Goal: Information Seeking & Learning: Check status

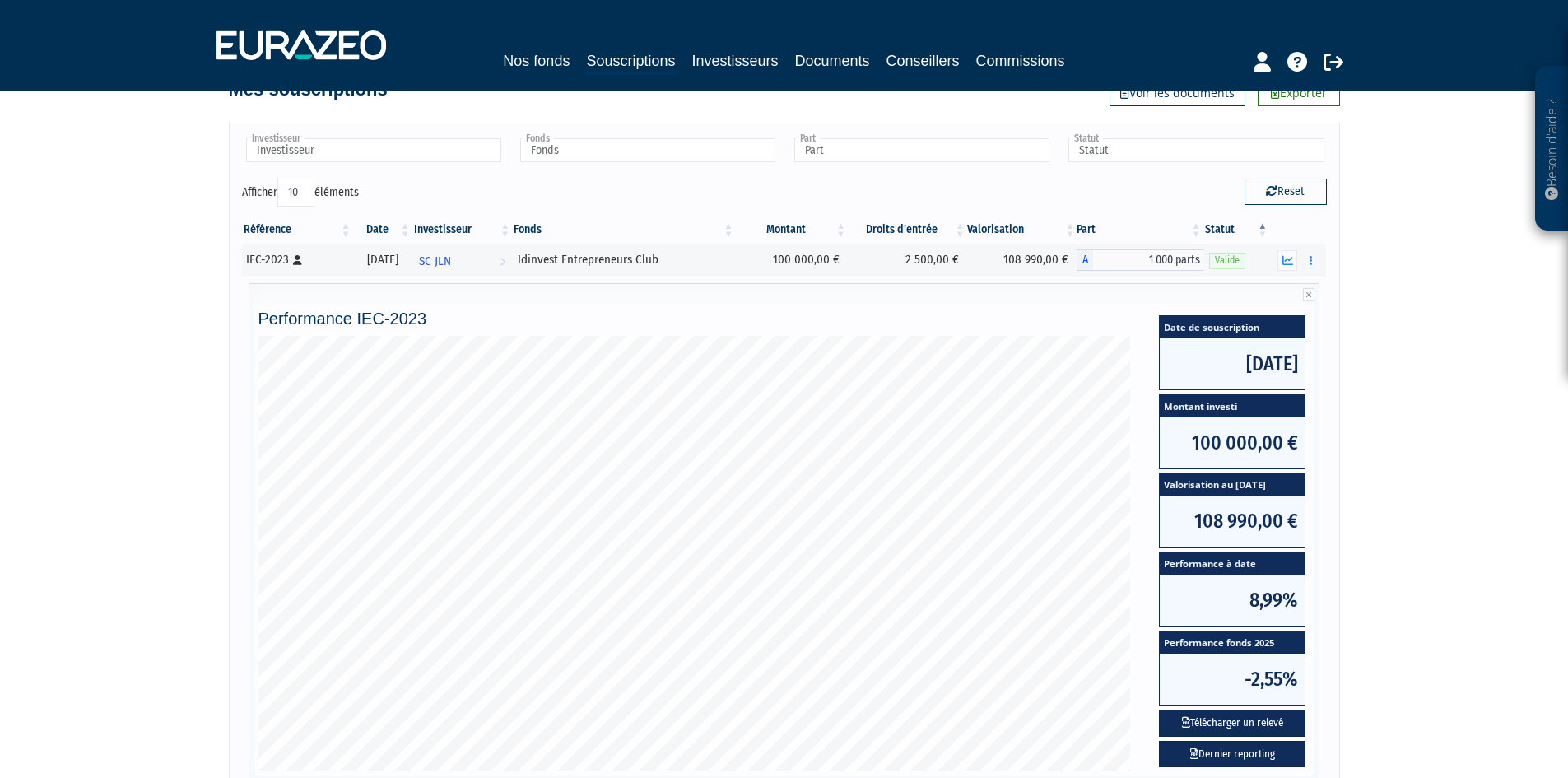
scroll to position [126, 0]
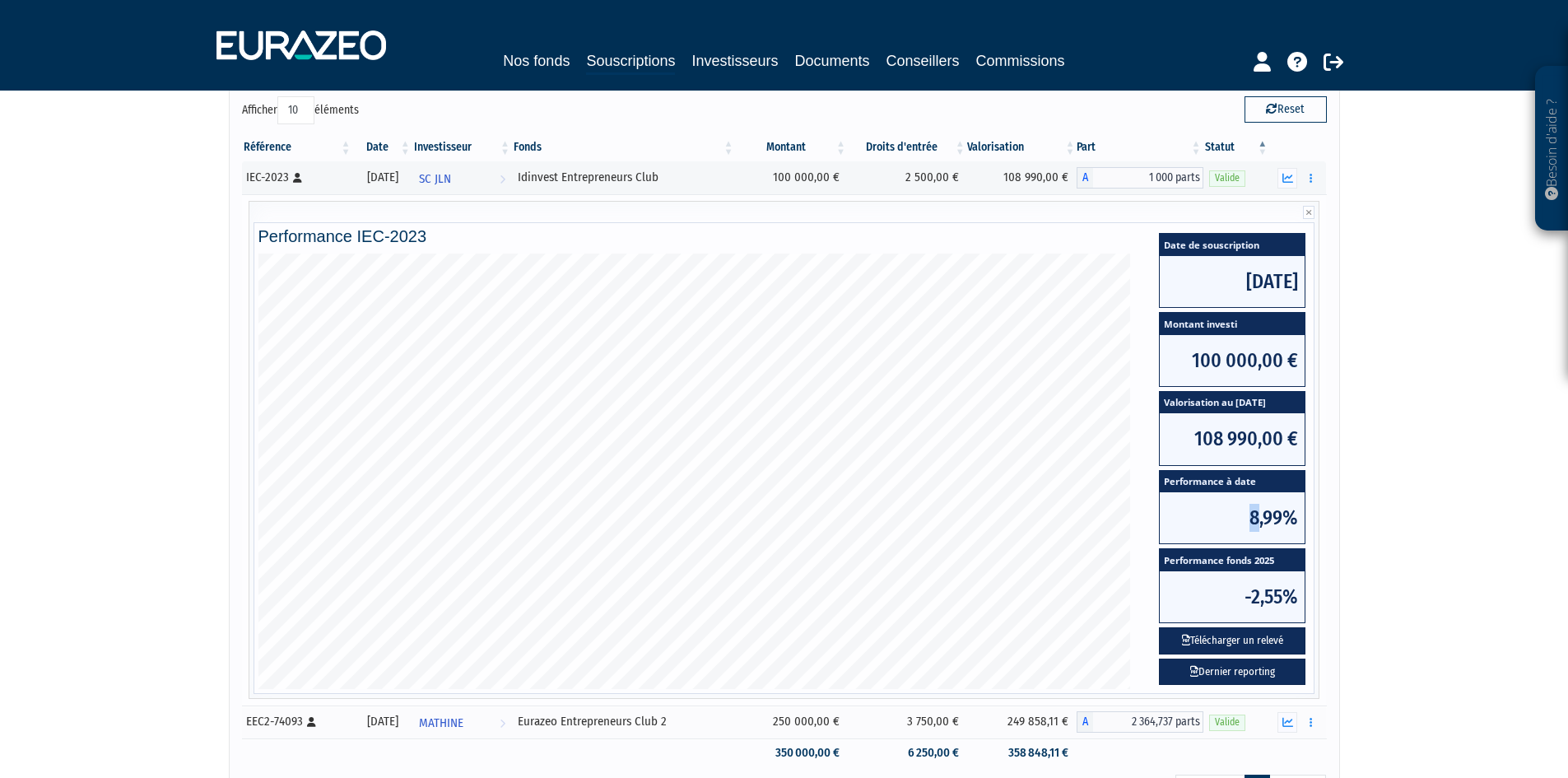
drag, startPoint x: 1264, startPoint y: 521, endPoint x: 1273, endPoint y: 524, distance: 9.5
click at [1268, 523] on span "8,99%" at bounding box center [1232, 517] width 145 height 51
click at [1296, 525] on span "8,99%" at bounding box center [1232, 517] width 145 height 51
click at [1264, 521] on span "8,99%" at bounding box center [1232, 517] width 145 height 51
drag, startPoint x: 1255, startPoint y: 520, endPoint x: 1246, endPoint y: 521, distance: 9.1
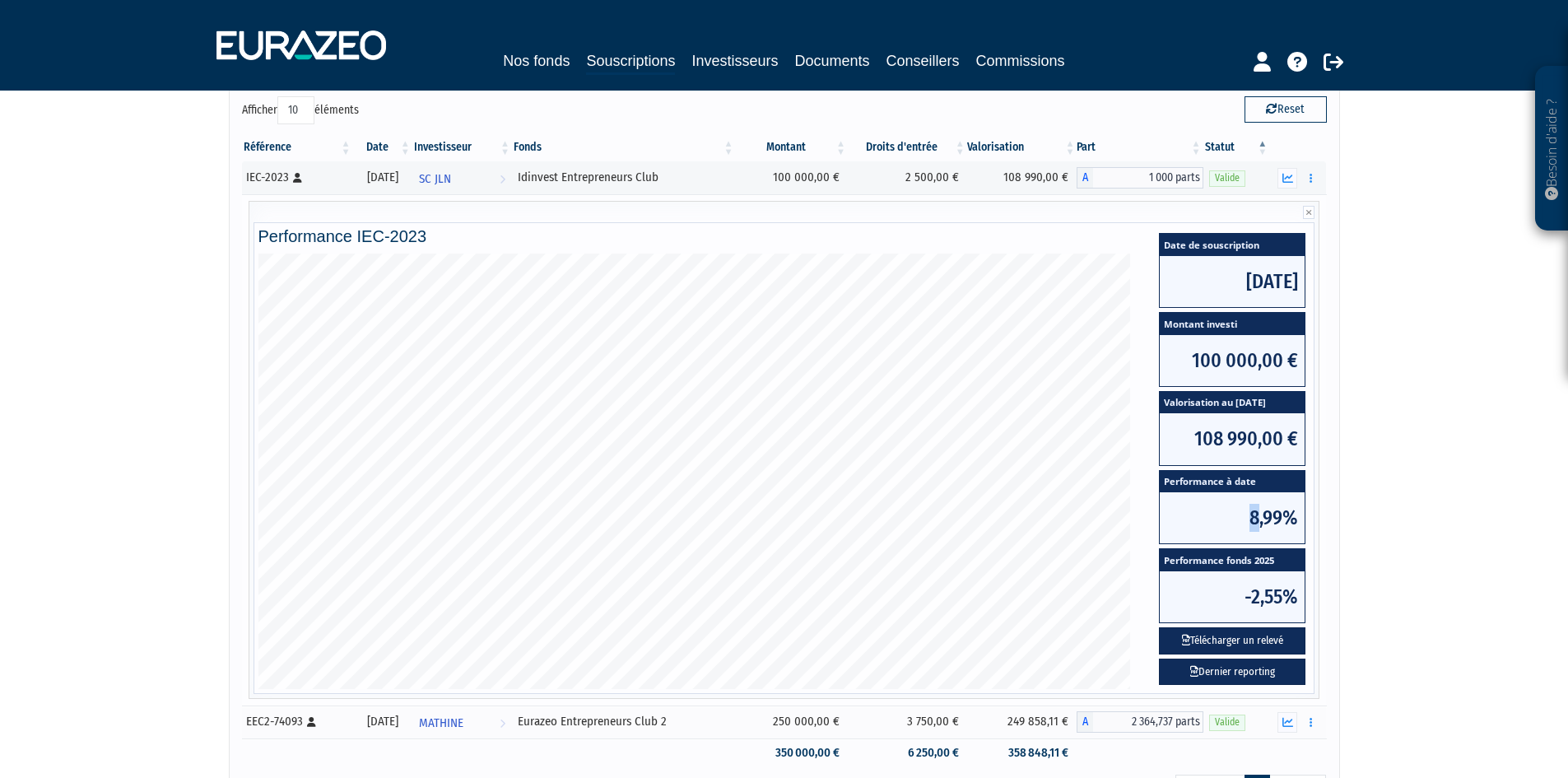
click at [1246, 521] on span "8,99%" at bounding box center [1232, 517] width 145 height 51
drag, startPoint x: 1197, startPoint y: 436, endPoint x: 1319, endPoint y: 467, distance: 125.9
click at [1319, 467] on div "Date de souscription [DATE] Montant investi 100 000,00 € Valorisation au [DATE]…" at bounding box center [1232, 471] width 179 height 436
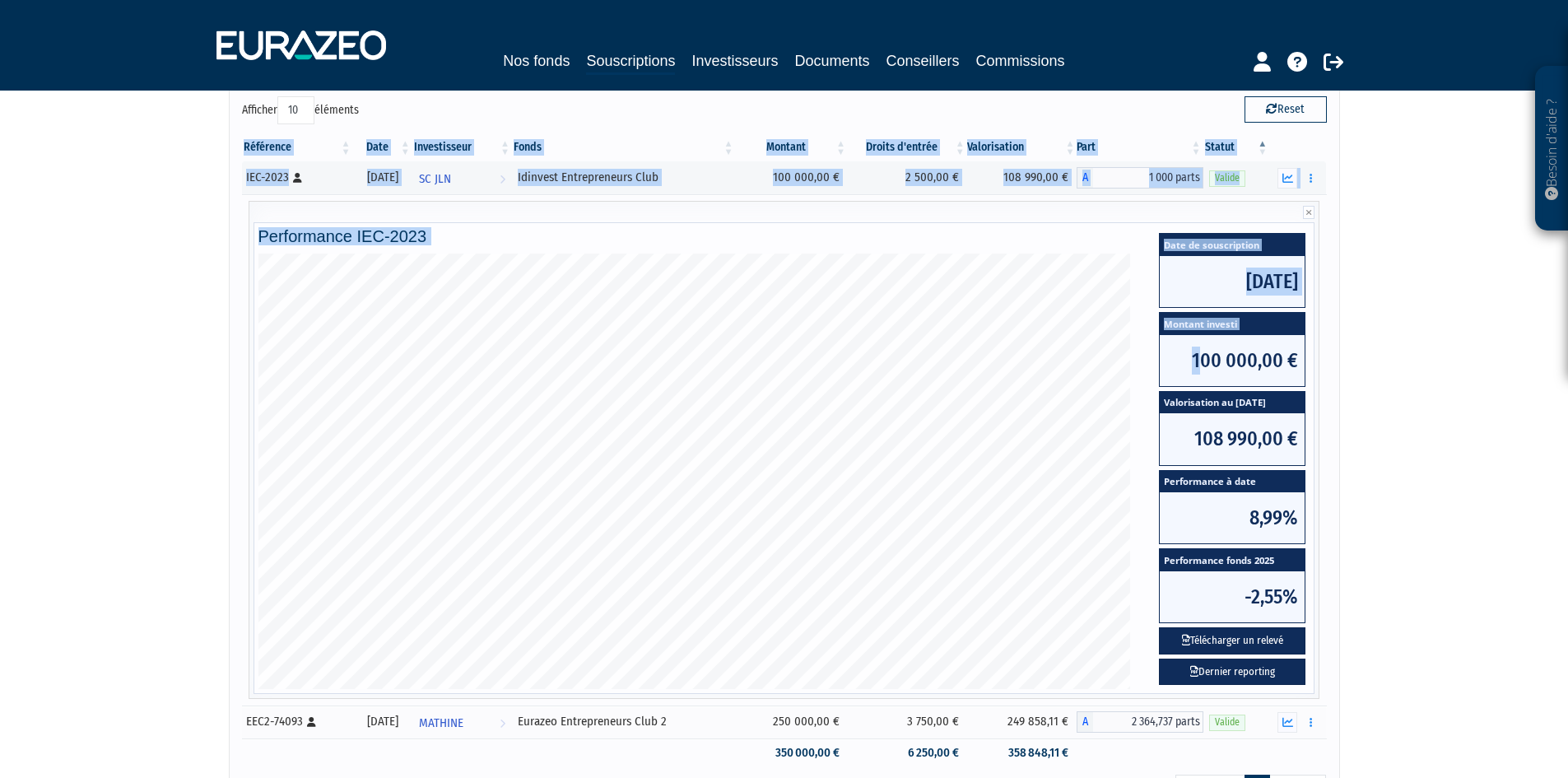
drag, startPoint x: 1202, startPoint y: 360, endPoint x: 1336, endPoint y: 376, distance: 135.0
click at [1336, 376] on div "Référence Date Investisseur Fonds Montant Droits d'entrée Valorisation Part Sta…" at bounding box center [784, 450] width 1109 height 644
click at [1214, 366] on span "100 000,00 €" at bounding box center [1232, 360] width 145 height 51
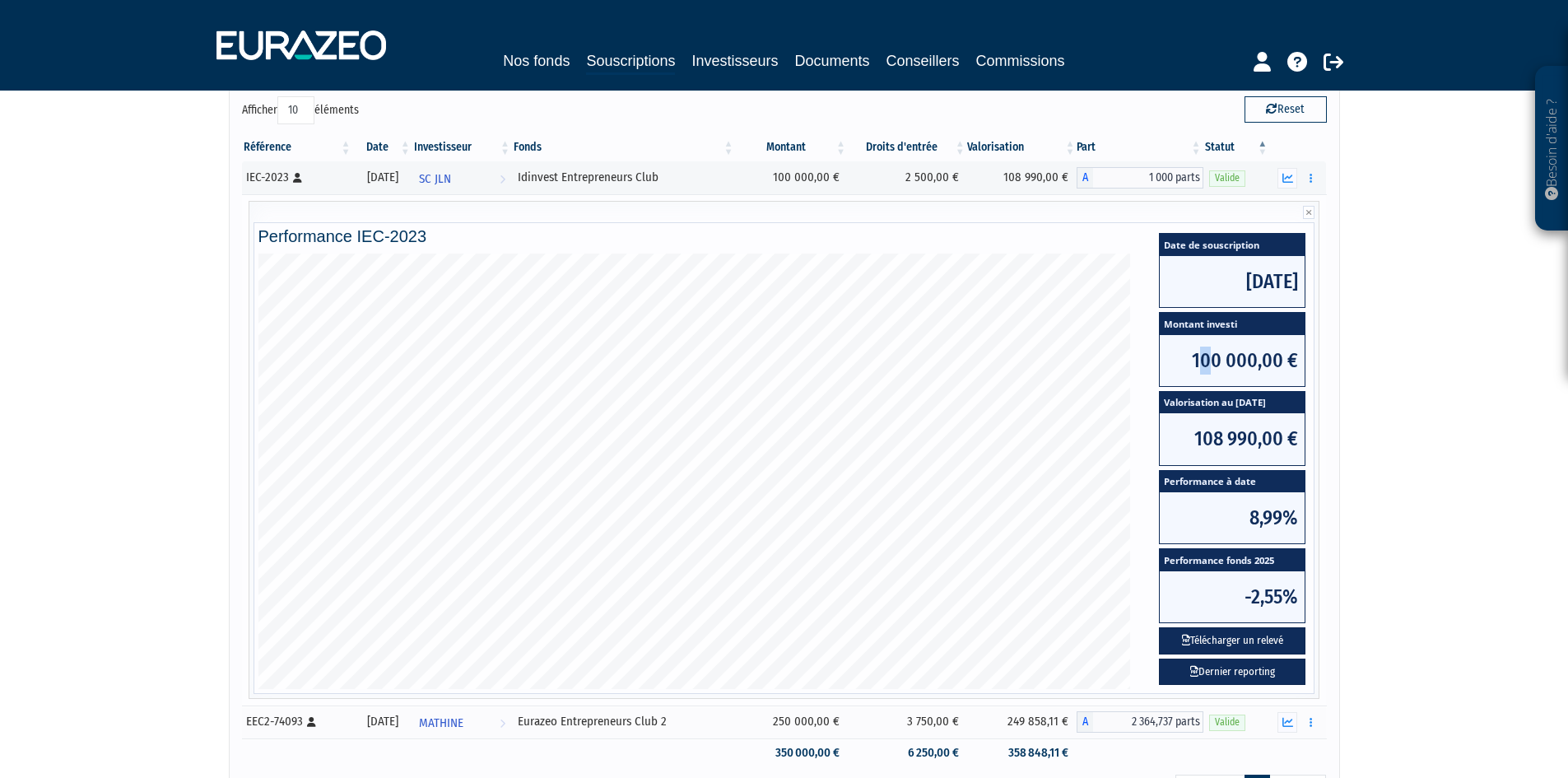
drag, startPoint x: 1201, startPoint y: 357, endPoint x: 1213, endPoint y: 363, distance: 13.4
click at [1213, 363] on span "100 000,00 €" at bounding box center [1232, 360] width 145 height 51
click at [1197, 359] on span "100 000,00 €" at bounding box center [1232, 360] width 145 height 51
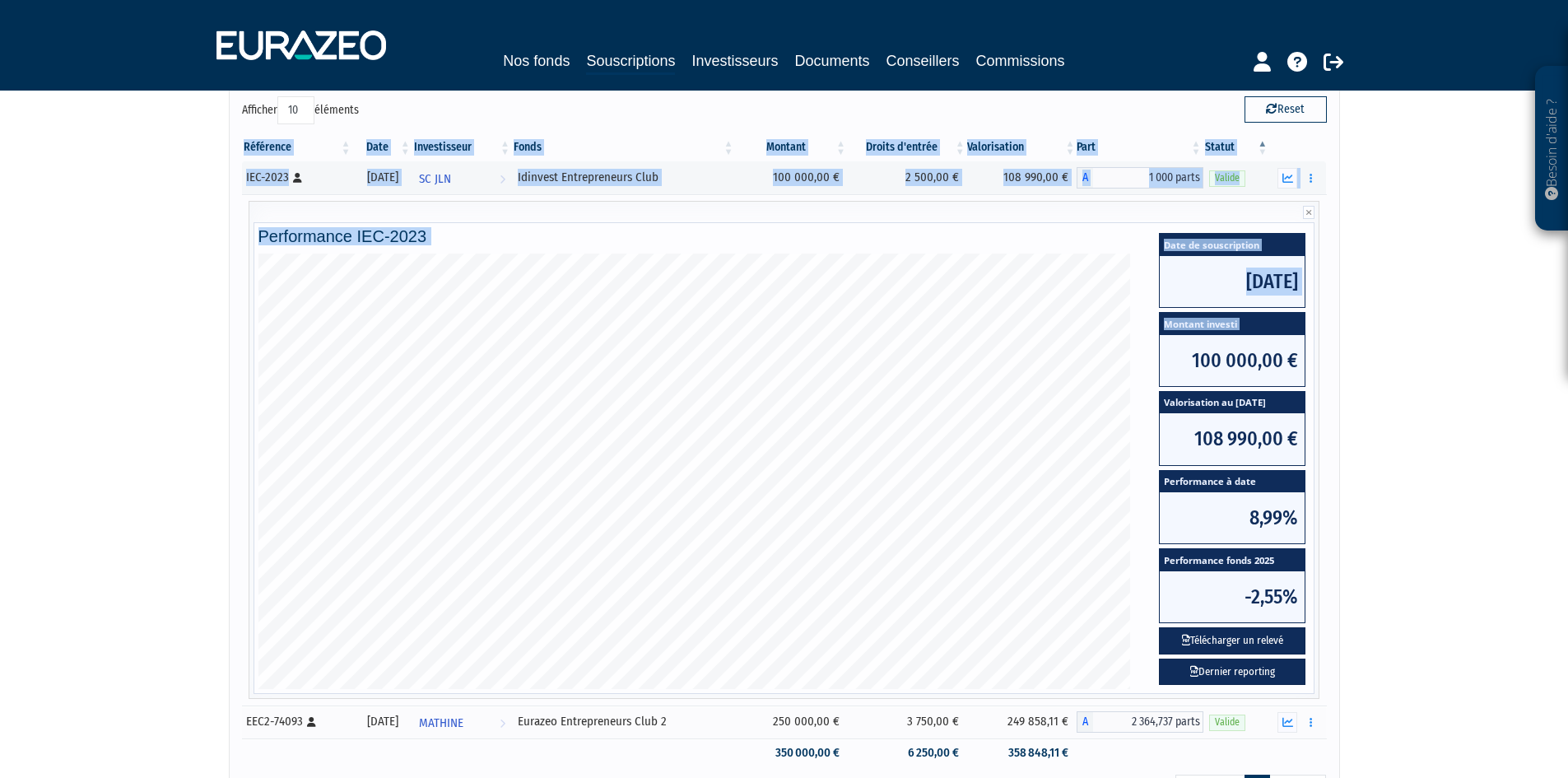
drag, startPoint x: 1202, startPoint y: 364, endPoint x: 1342, endPoint y: 369, distance: 140.1
click at [1342, 369] on div "Besoin d'aide ? × J'ai besoin d'aide Si vous avez une question à propos du fonc…" at bounding box center [784, 349] width 1568 height 949
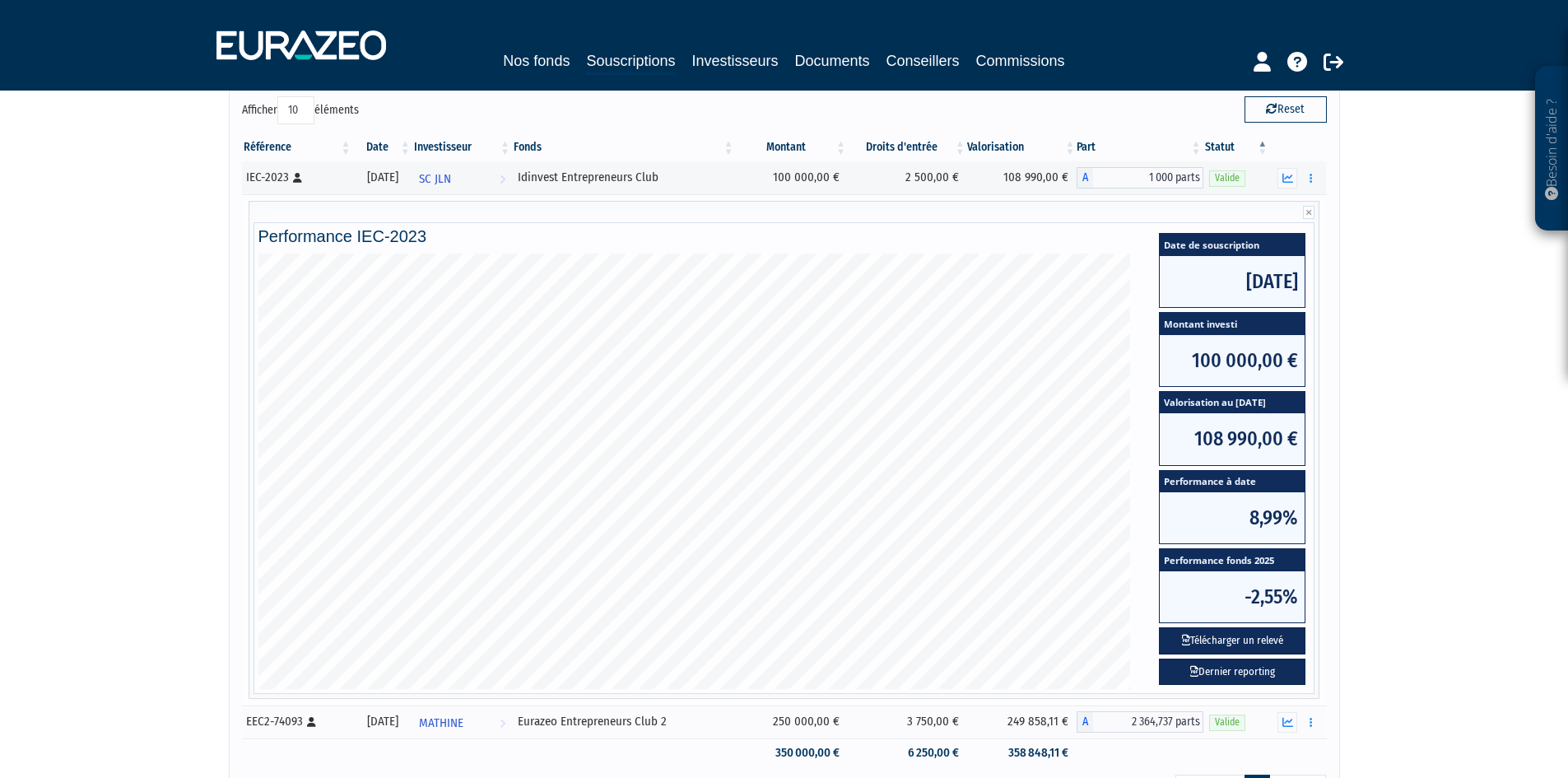
click at [1211, 366] on span "100 000,00 €" at bounding box center [1232, 360] width 145 height 51
drag, startPoint x: 1196, startPoint y: 358, endPoint x: 1322, endPoint y: 366, distance: 126.3
click at [1322, 366] on div "Date de souscription [DATE] Montant investi 100 000,00 € Valorisation au [DATE]…" at bounding box center [1232, 471] width 179 height 436
drag, startPoint x: 1202, startPoint y: 283, endPoint x: 1329, endPoint y: 294, distance: 127.5
click at [1326, 293] on tr "Performance IEC-2023 Date de souscription [DATE] Montant investi 100 000,00 € V…" at bounding box center [784, 450] width 1085 height 512
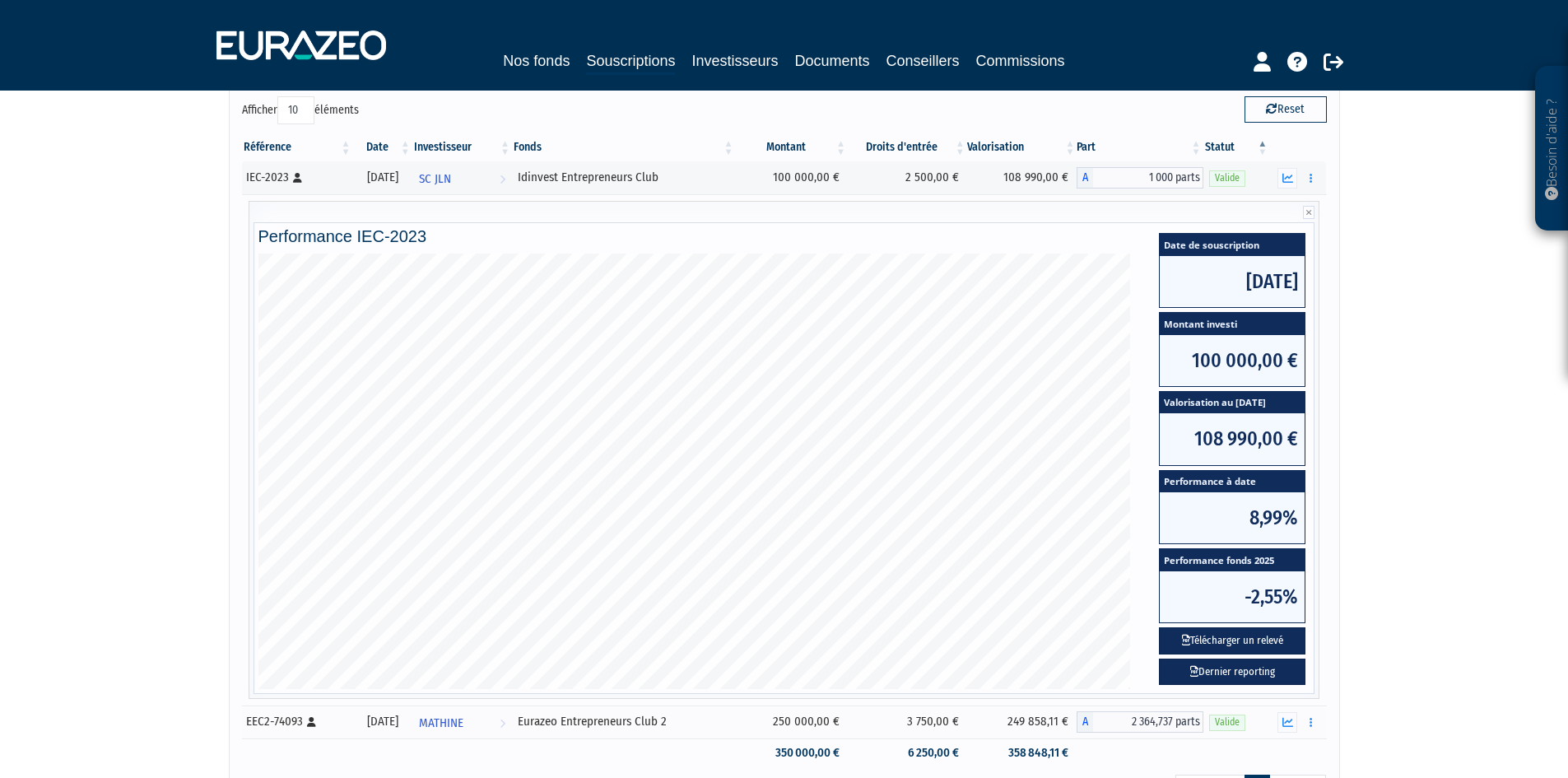
click at [1330, 295] on div "Référence Date Investisseur Fonds Montant Droits d'entrée Valorisation Part Sta…" at bounding box center [784, 450] width 1109 height 644
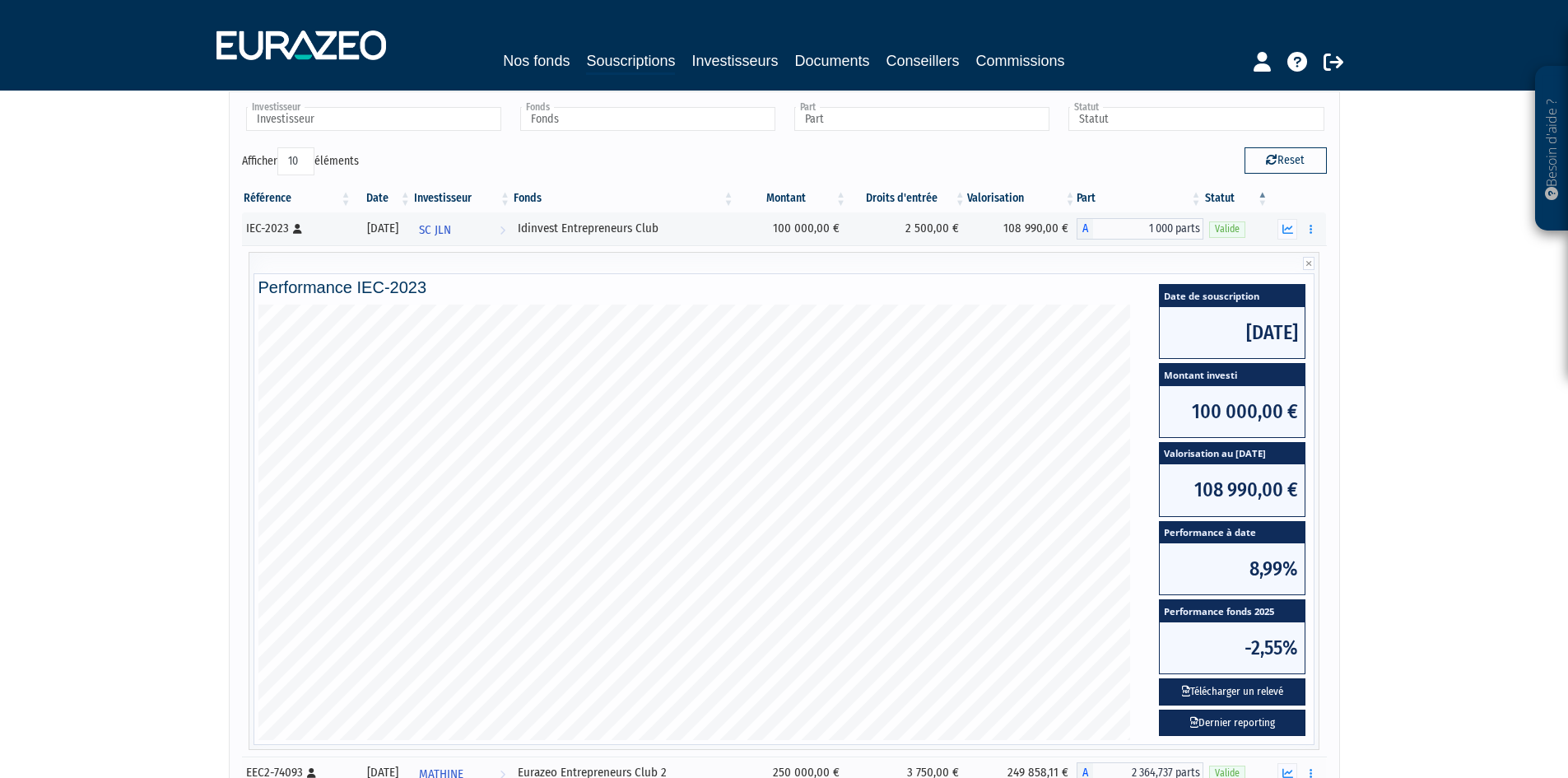
scroll to position [0, 0]
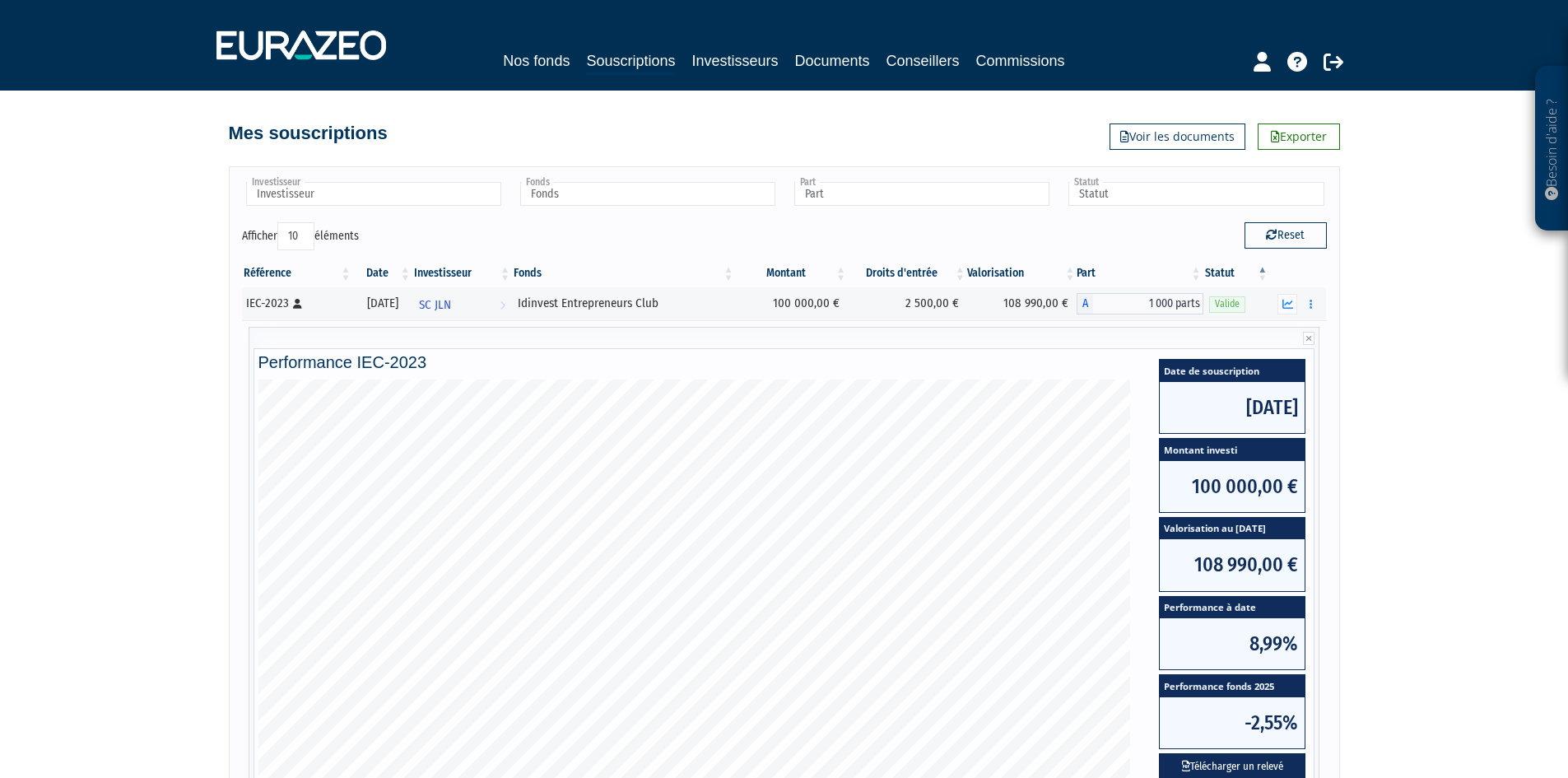
click at [1469, 453] on div "Besoin d'aide ? × J'ai besoin d'aide Si vous avez une question à propos du fonc…" at bounding box center [784, 474] width 1568 height 949
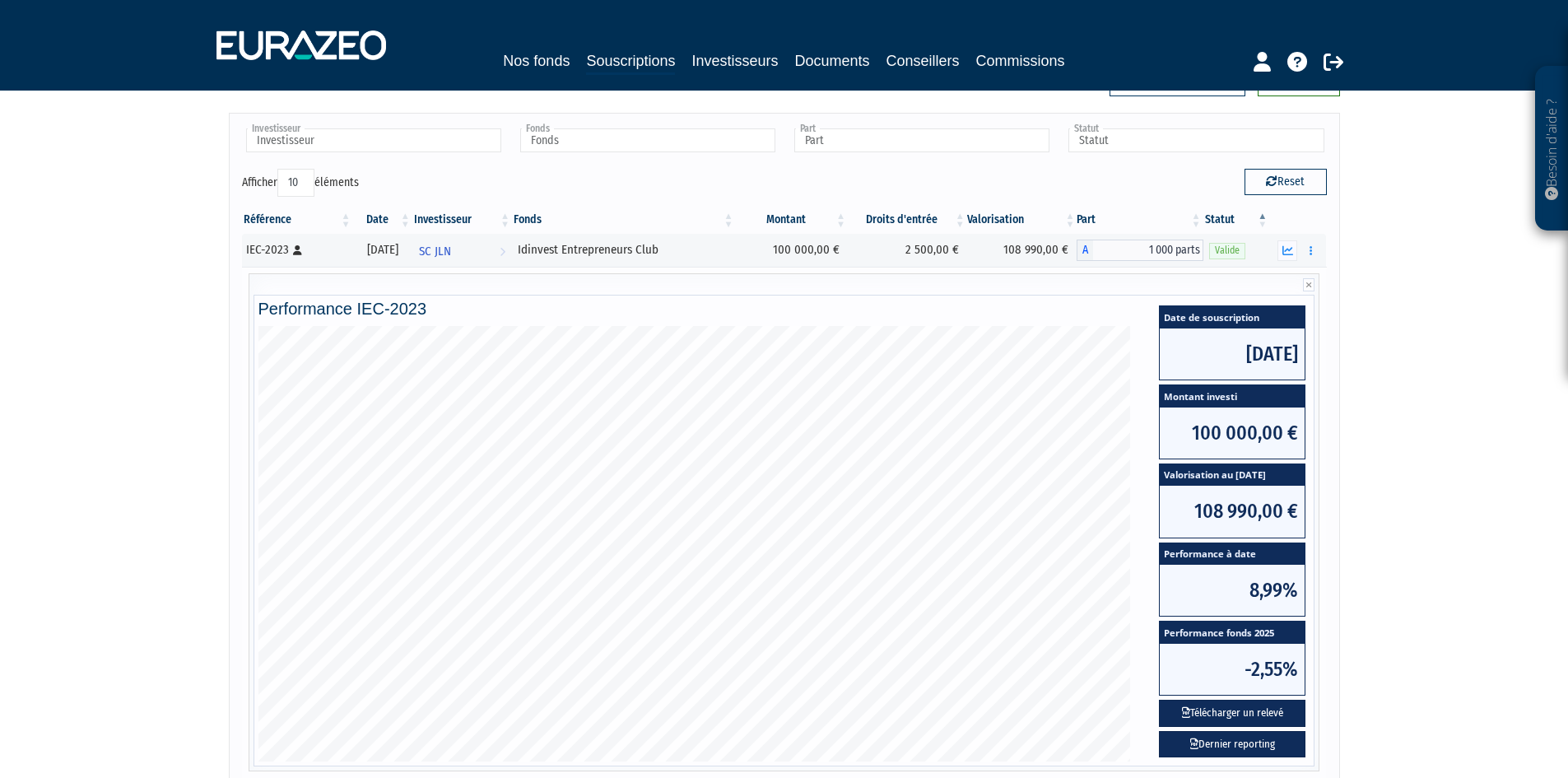
scroll to position [82, 0]
